Goal: Task Accomplishment & Management: Manage account settings

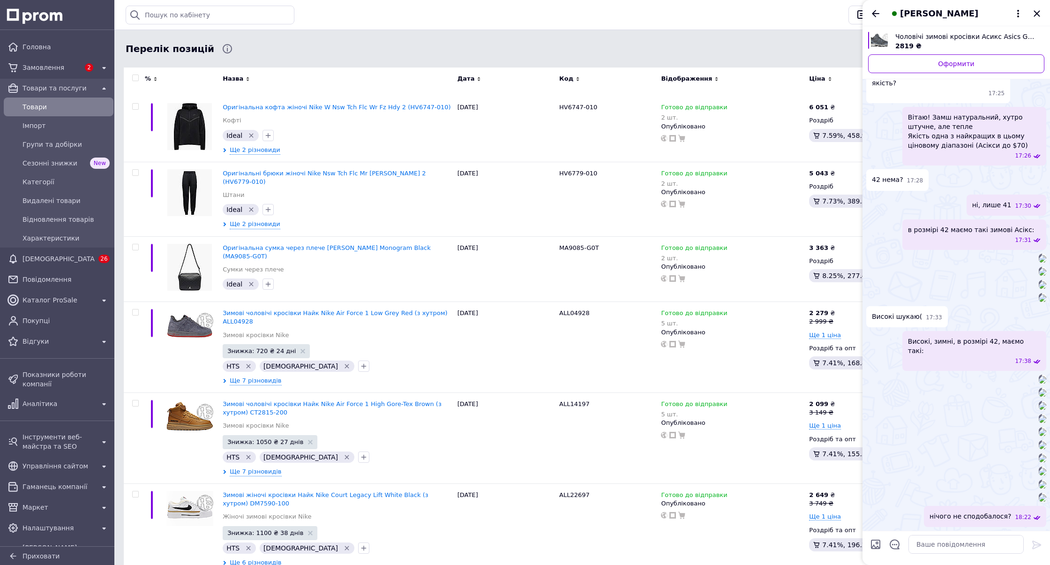
scroll to position [257, 0]
click at [1043, 13] on div "[PERSON_NAME]" at bounding box center [957, 13] width 188 height 26
click at [1034, 14] on icon "Закрити" at bounding box center [1036, 13] width 11 height 11
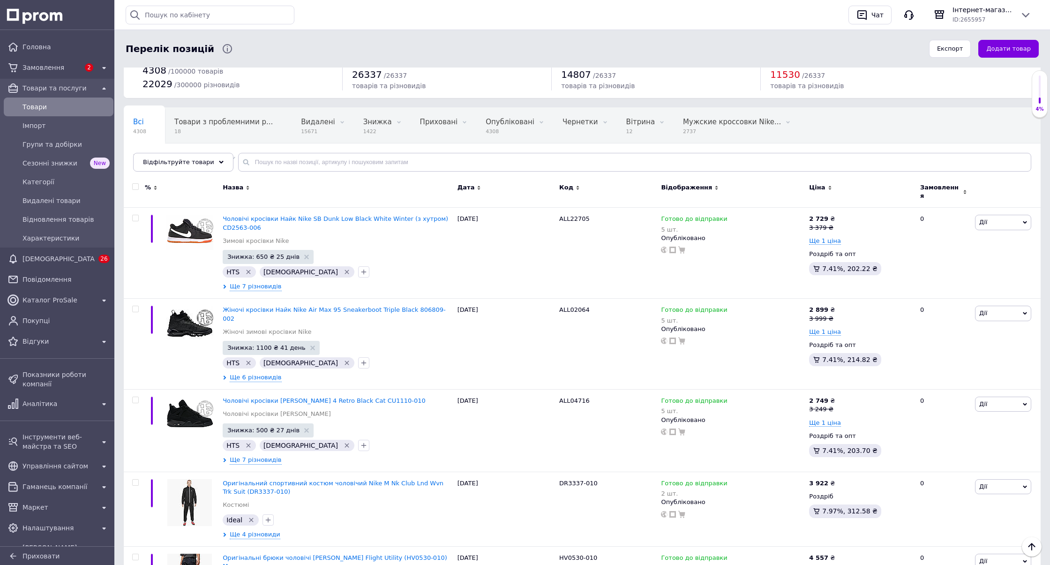
scroll to position [0, 0]
